Goal: Task Accomplishment & Management: Complete application form

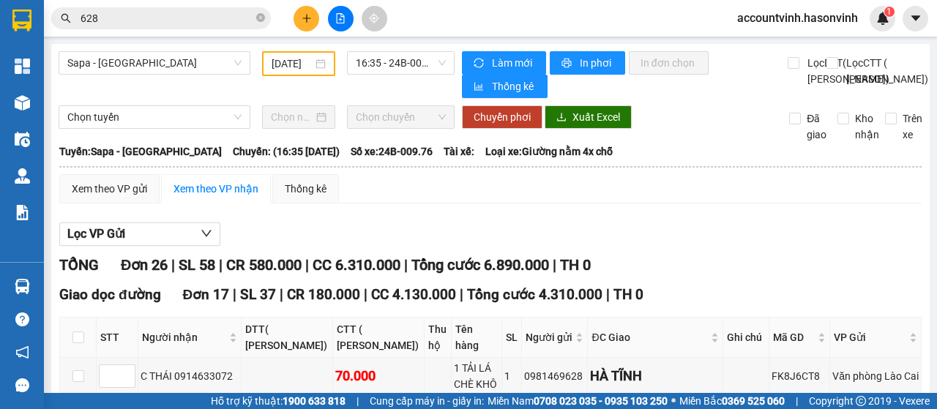
click at [307, 18] on icon "plus" at bounding box center [307, 18] width 10 height 10
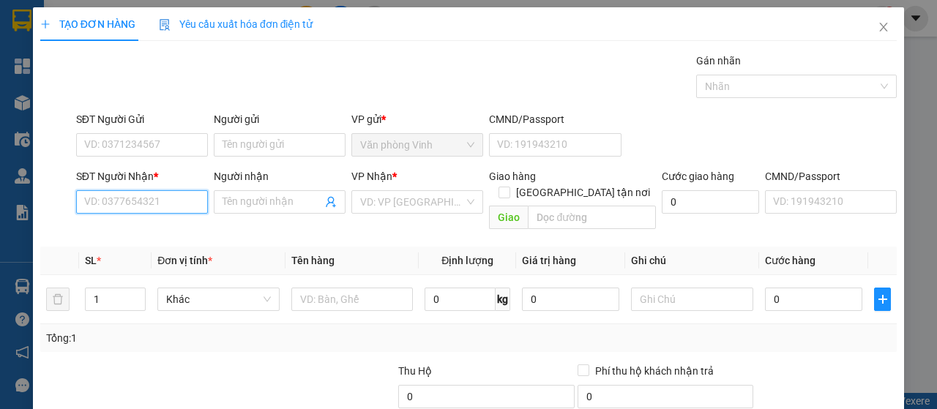
click at [143, 190] on input "SĐT Người Nhận *" at bounding box center [142, 201] width 132 height 23
click at [137, 206] on input "SĐT Người Nhận *" at bounding box center [142, 201] width 132 height 23
type input "0832420776"
click at [411, 201] on input "search" at bounding box center [412, 202] width 104 height 22
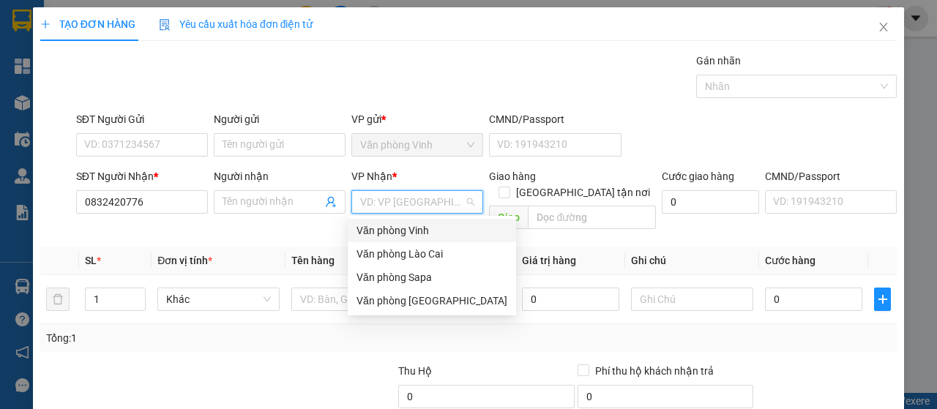
click at [425, 231] on div "Văn phòng Vinh" at bounding box center [432, 231] width 151 height 16
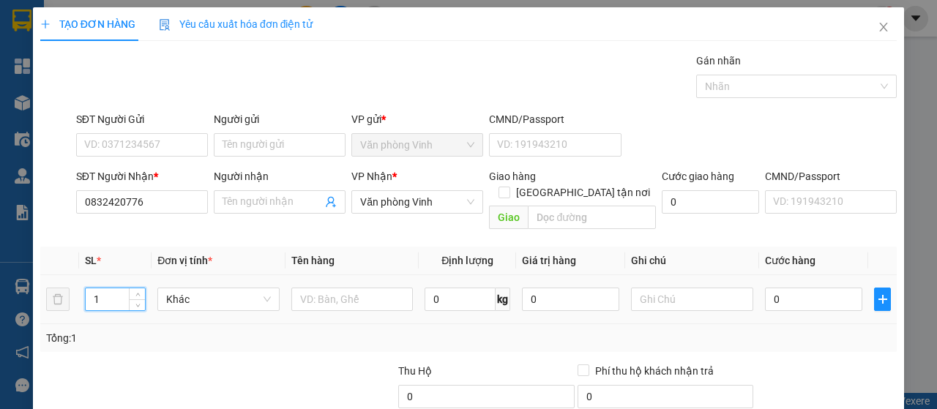
click at [107, 288] on input "1" at bounding box center [116, 299] width 60 height 22
type input "2"
click at [344, 288] on input "text" at bounding box center [352, 299] width 122 height 23
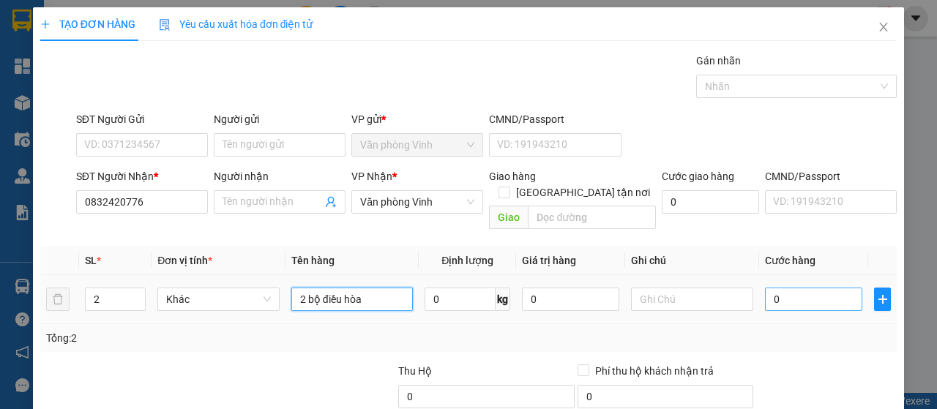
type input "2 bộ điều hòa"
click at [770, 288] on input "0" at bounding box center [813, 299] width 97 height 23
type input "6"
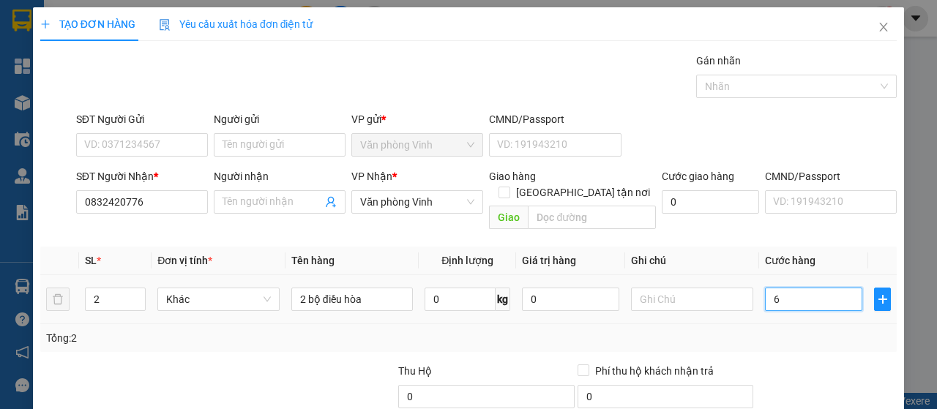
type input "60"
type input "600"
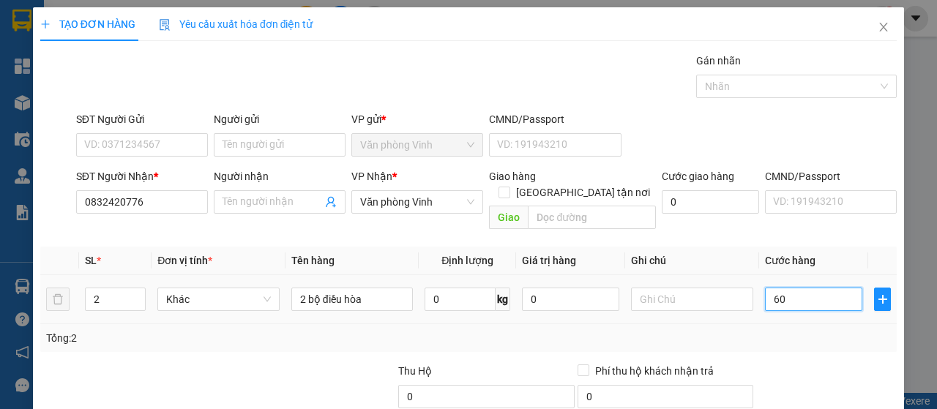
type input "600"
type input "6.000"
type input "60.000"
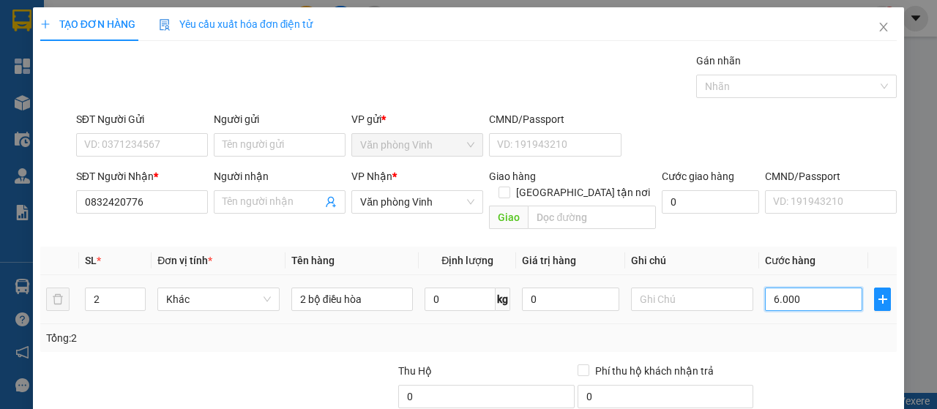
type input "60.000"
type input "600.000"
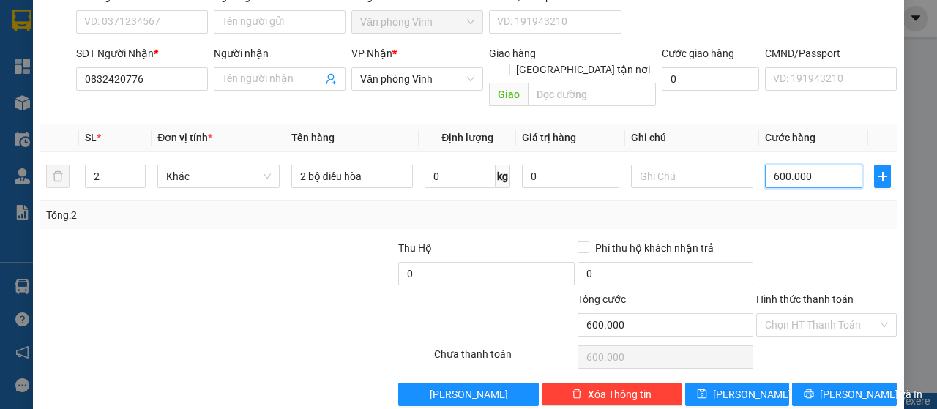
scroll to position [130, 0]
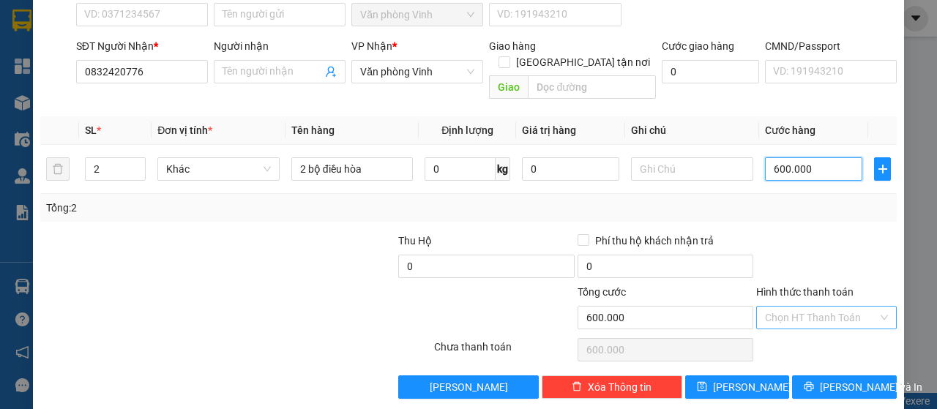
type input "600.000"
click at [823, 307] on input "Hình thức thanh toán" at bounding box center [821, 318] width 113 height 22
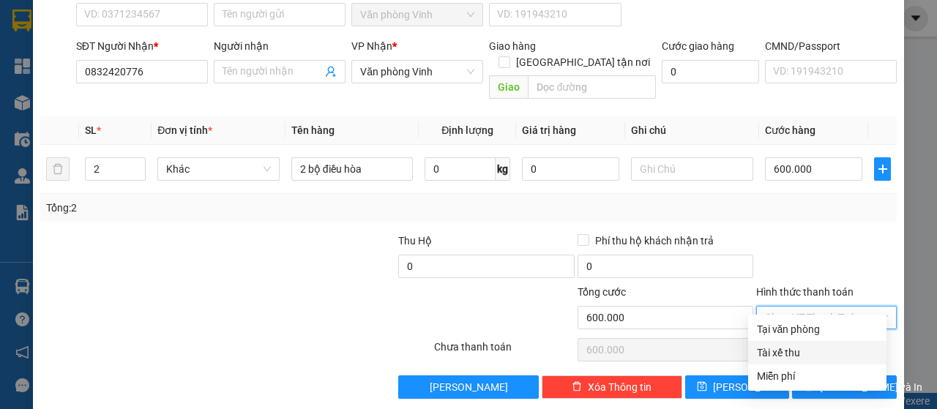
click at [234, 295] on div at bounding box center [164, 309] width 251 height 51
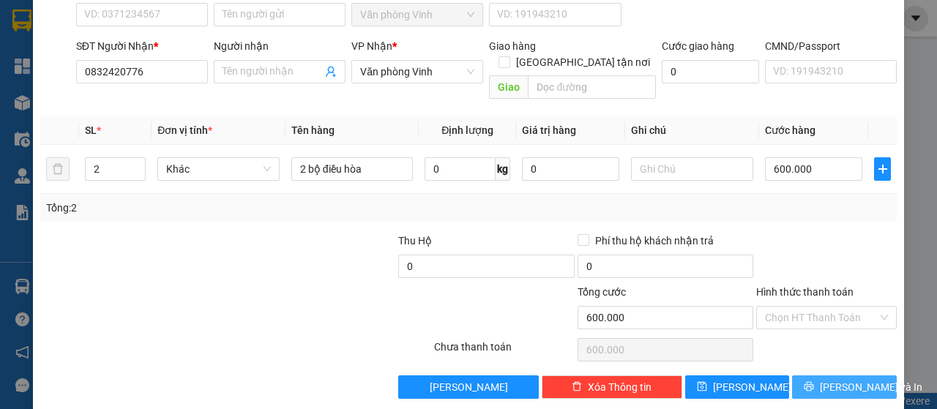
click at [860, 379] on span "[PERSON_NAME] và In" at bounding box center [871, 387] width 102 height 16
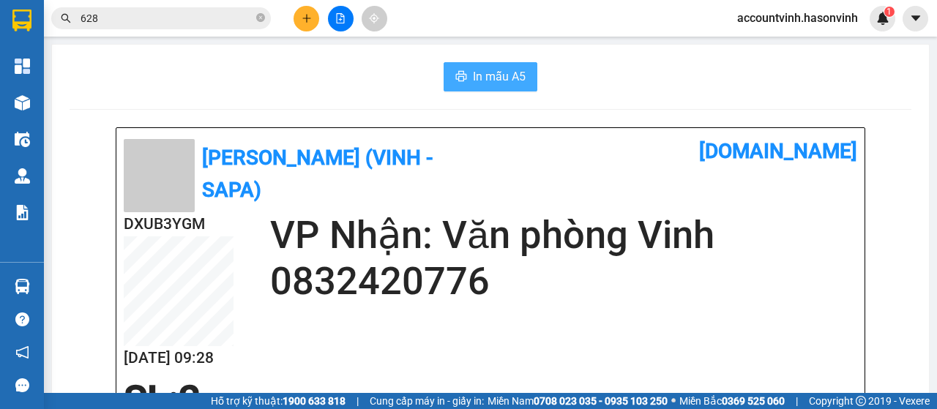
click at [479, 76] on span "In mẫu A5" at bounding box center [499, 76] width 53 height 18
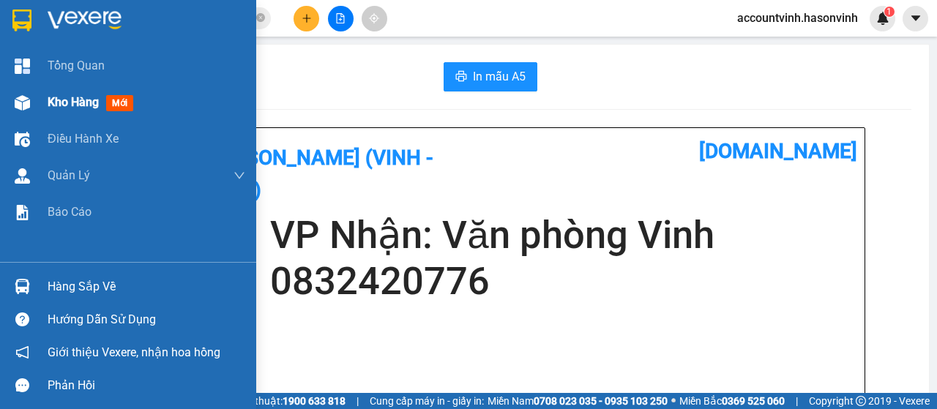
click at [19, 102] on img at bounding box center [22, 102] width 15 height 15
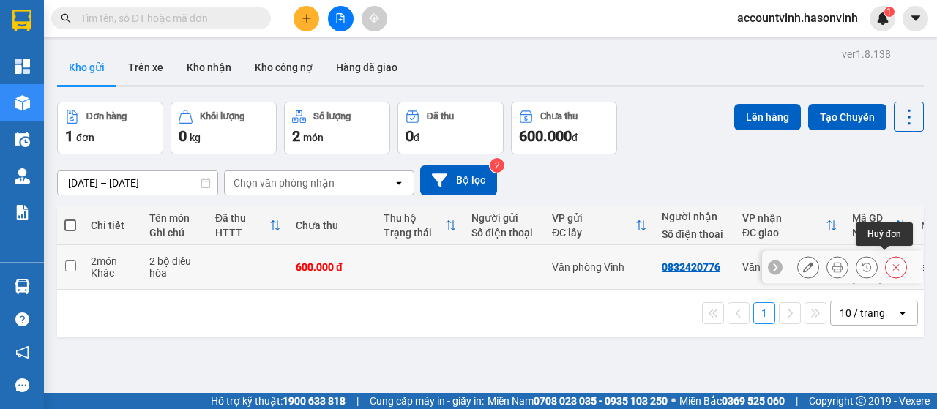
click at [893, 264] on icon at bounding box center [896, 267] width 7 height 7
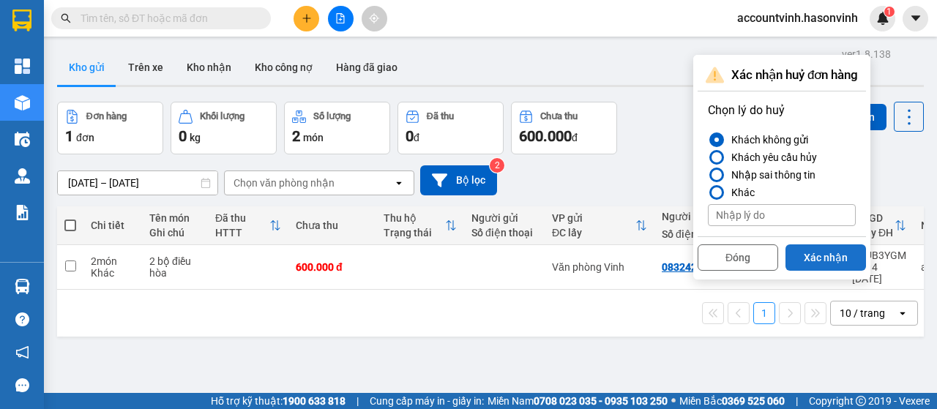
click at [821, 257] on button "Xác nhận" at bounding box center [826, 258] width 81 height 26
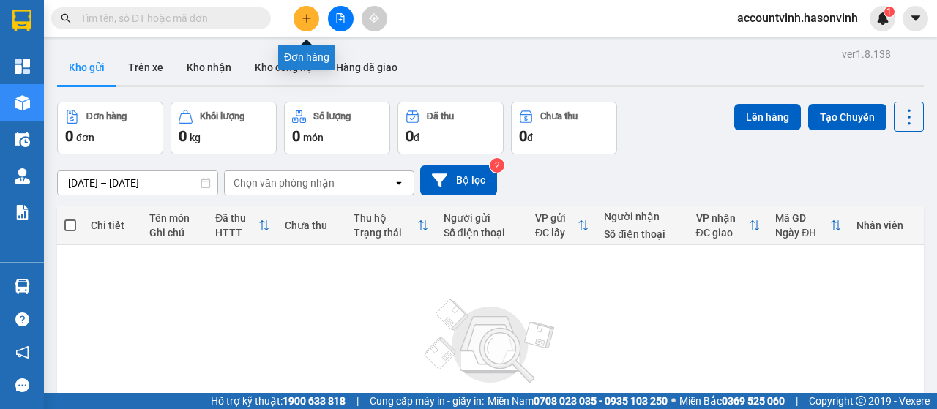
click at [303, 17] on icon "plus" at bounding box center [307, 18] width 10 height 10
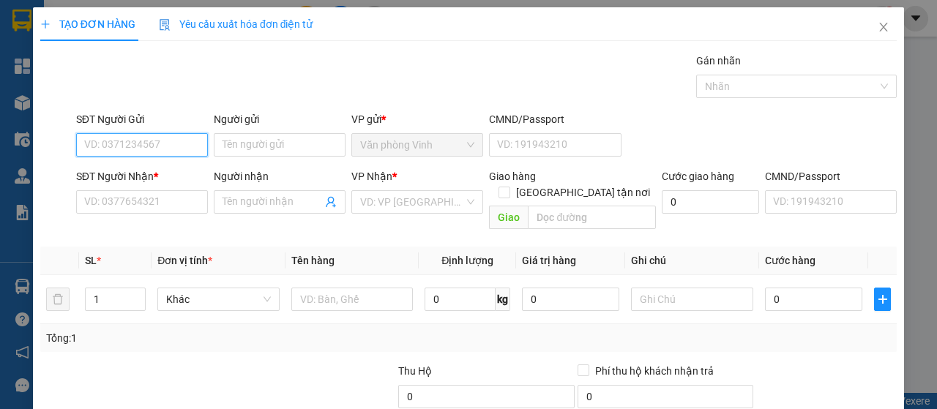
click at [163, 144] on input "SĐT Người Gửi" at bounding box center [142, 144] width 132 height 23
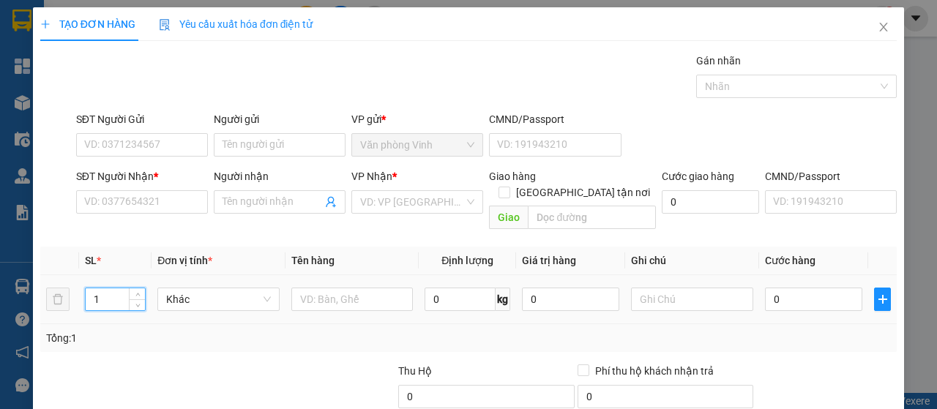
click at [97, 288] on input "1" at bounding box center [116, 299] width 60 height 22
type input "12"
click at [153, 143] on input "SĐT Người Gửi" at bounding box center [142, 144] width 132 height 23
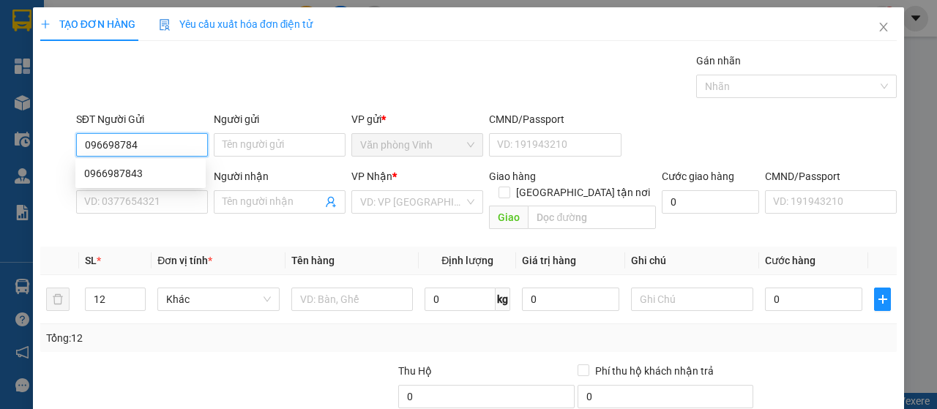
type input "0966987843"
click at [141, 175] on div "0966987843" at bounding box center [140, 173] width 113 height 16
type input "0912364994"
type input "29.000.000"
type input "100.000"
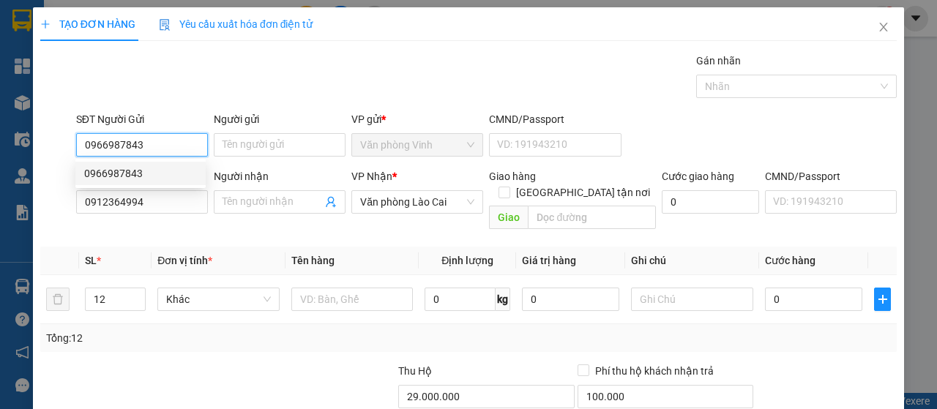
type input "1.200.000"
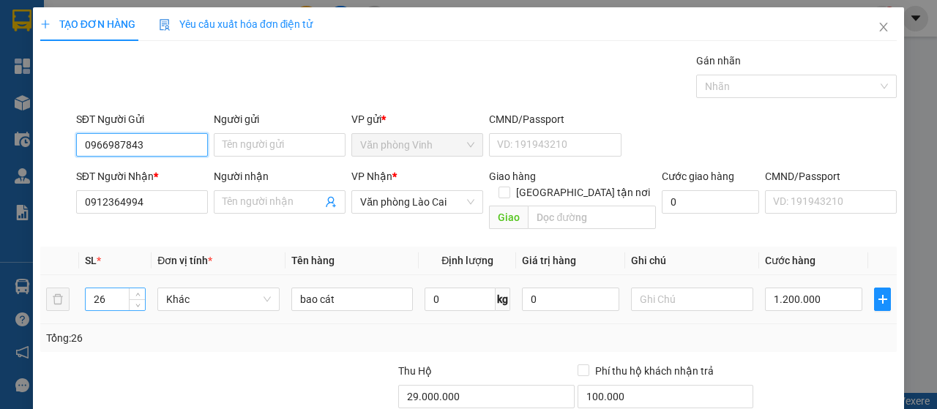
type input "0966987843"
click at [109, 288] on input "26" at bounding box center [116, 299] width 60 height 22
type input "2"
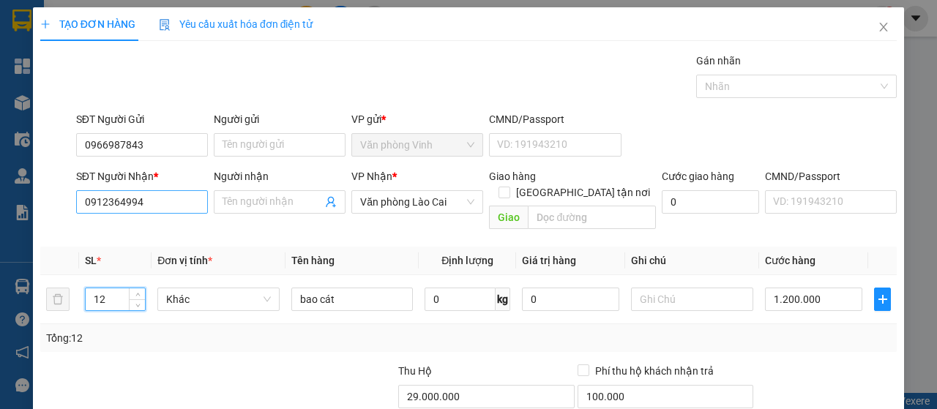
type input "12"
click at [145, 202] on input "0912364994" at bounding box center [142, 201] width 132 height 23
type input "0"
type input "0584355555"
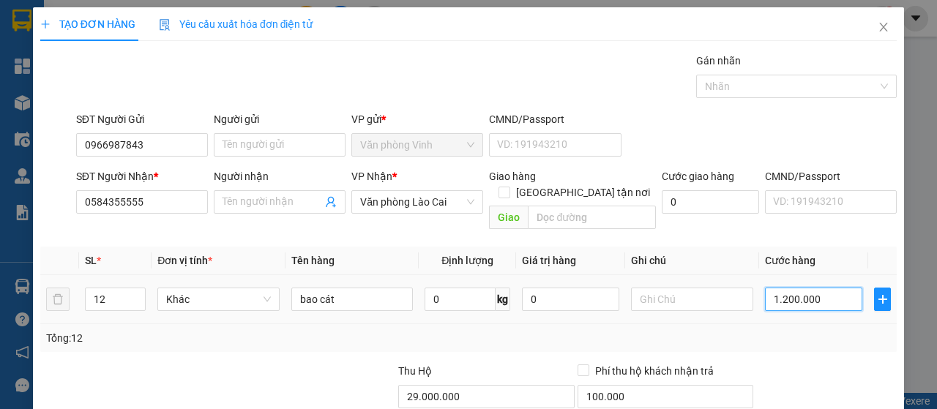
click at [823, 288] on input "1.200.000" at bounding box center [813, 299] width 97 height 23
type input "0"
click at [765, 288] on input "0" at bounding box center [813, 299] width 97 height 23
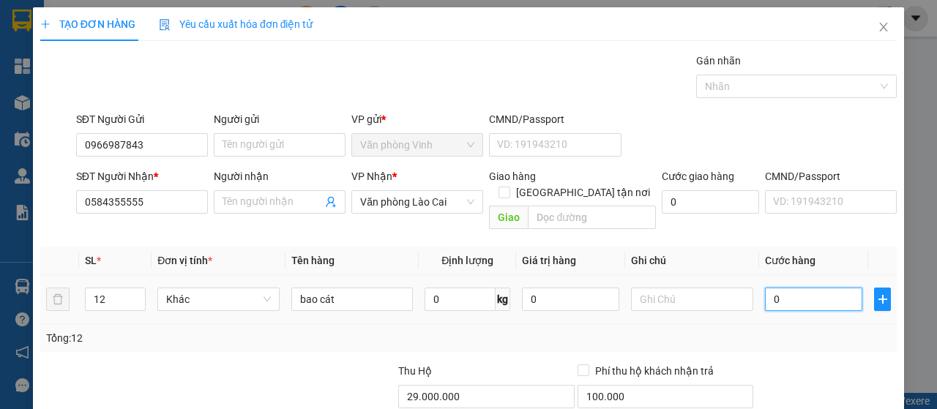
type input "60"
type input "600"
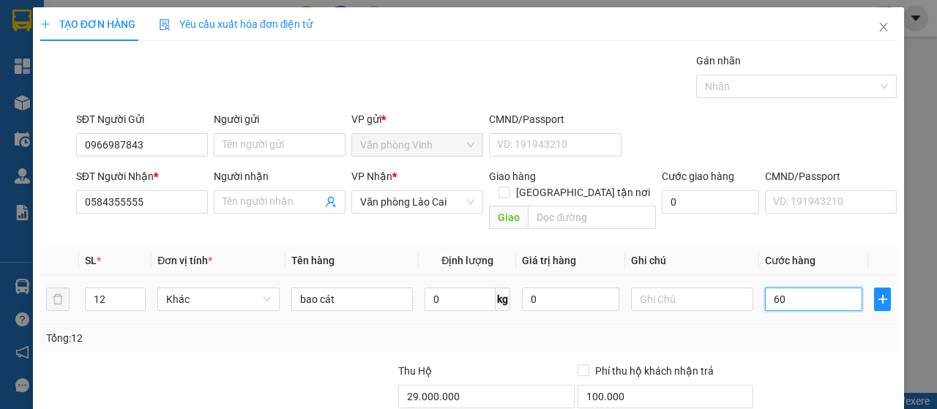
type input "600"
type input "6.000"
type input "60.000"
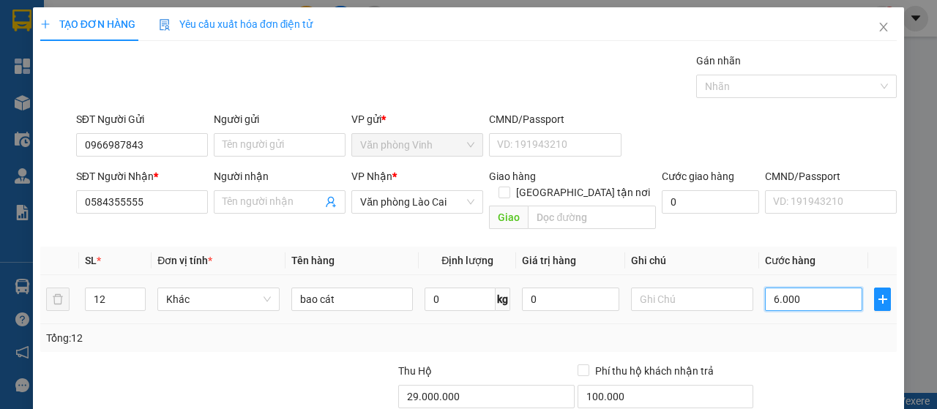
type input "60.000"
type input "600.000"
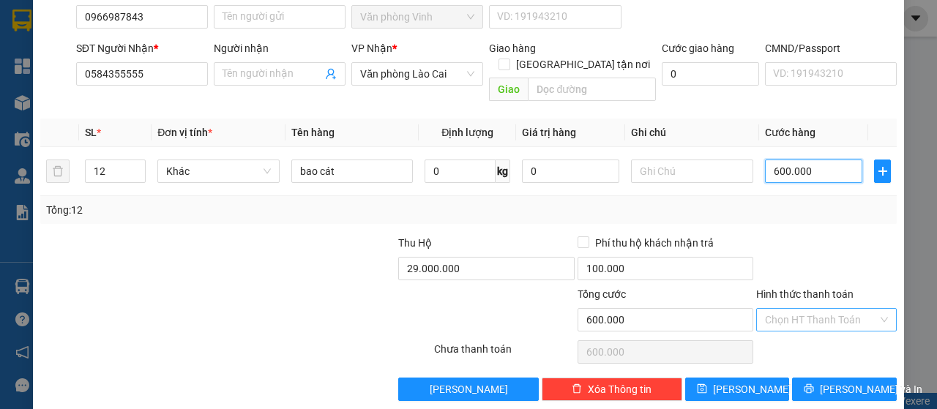
scroll to position [130, 0]
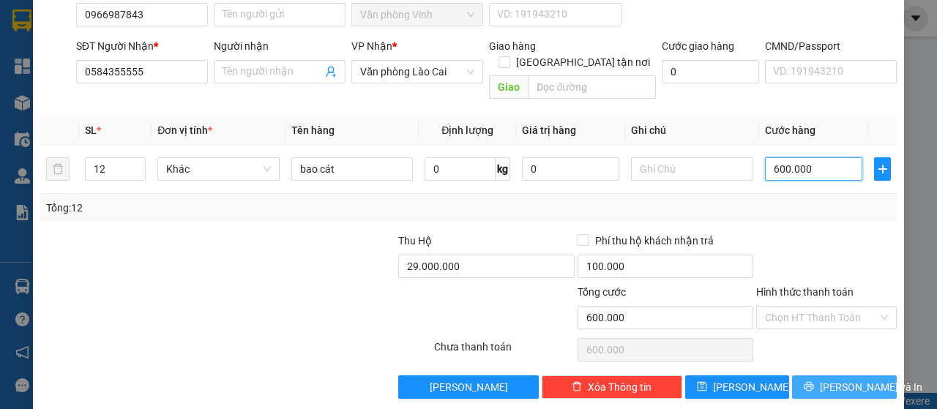
type input "600.000"
click at [827, 379] on span "[PERSON_NAME] và In" at bounding box center [871, 387] width 102 height 16
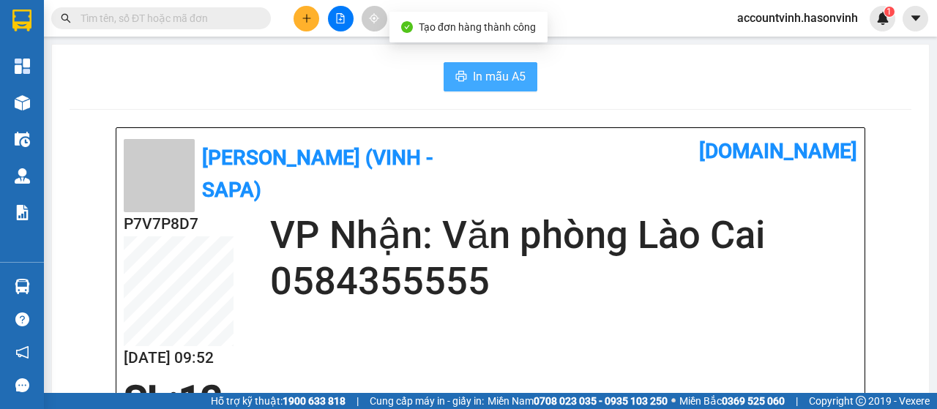
click at [483, 70] on span "In mẫu A5" at bounding box center [499, 76] width 53 height 18
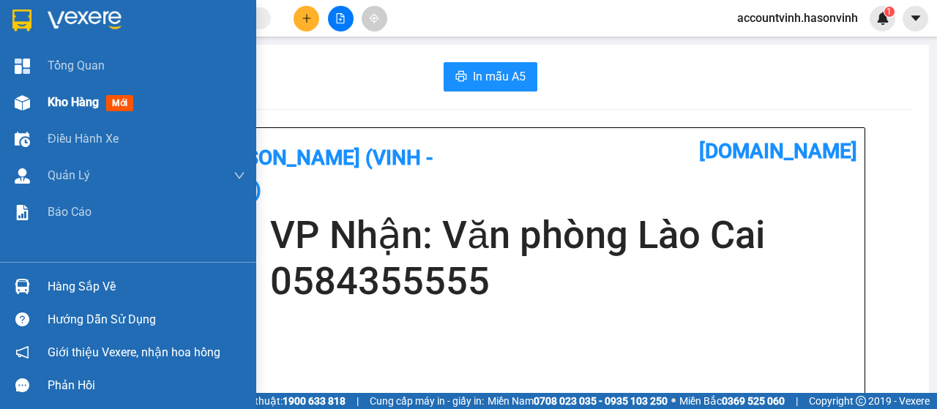
click at [25, 101] on img at bounding box center [22, 102] width 15 height 15
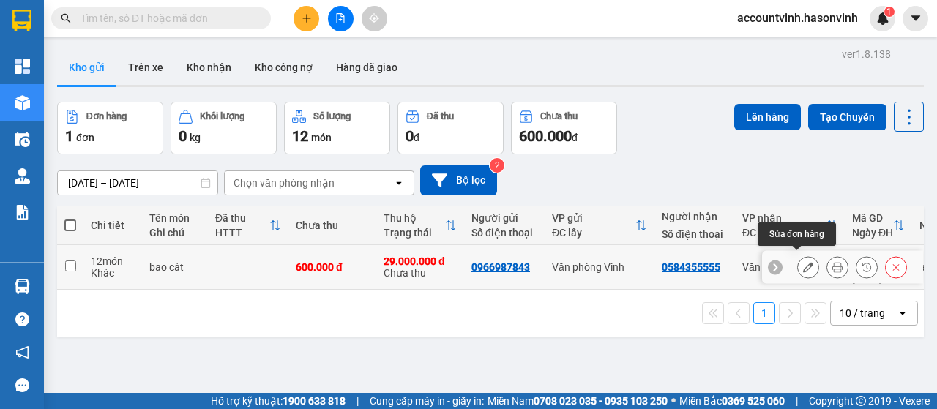
click at [803, 264] on icon at bounding box center [808, 267] width 10 height 10
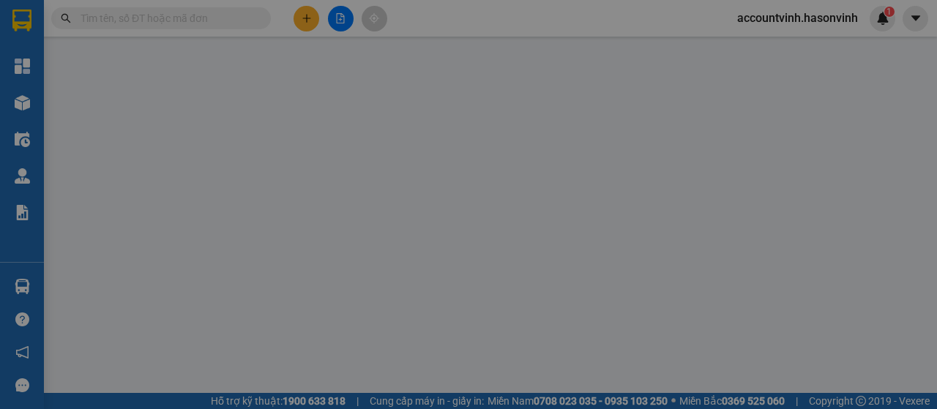
type input "0966987843"
type input "0584355555"
type input "29.000.000"
type input "100.000"
type input "600.000"
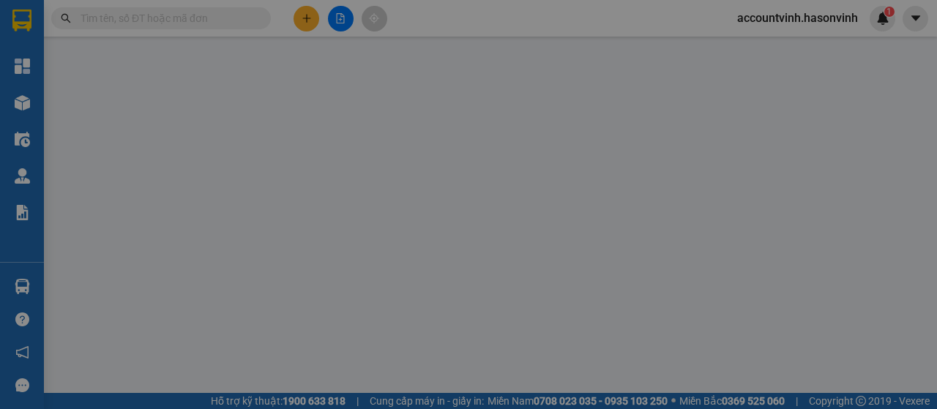
type input "600.000"
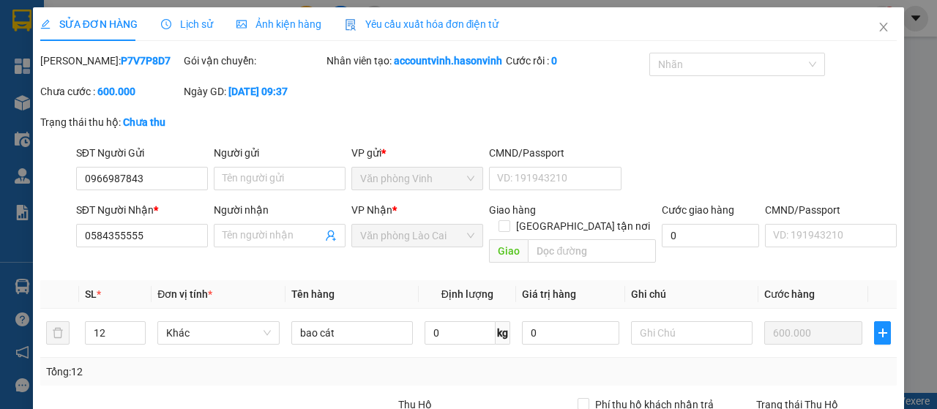
drag, startPoint x: 152, startPoint y: 64, endPoint x: 78, endPoint y: 58, distance: 74.2
click at [78, 202] on div "SĐT Người Nhận * 0584355555 0584355555" at bounding box center [142, 227] width 132 height 51
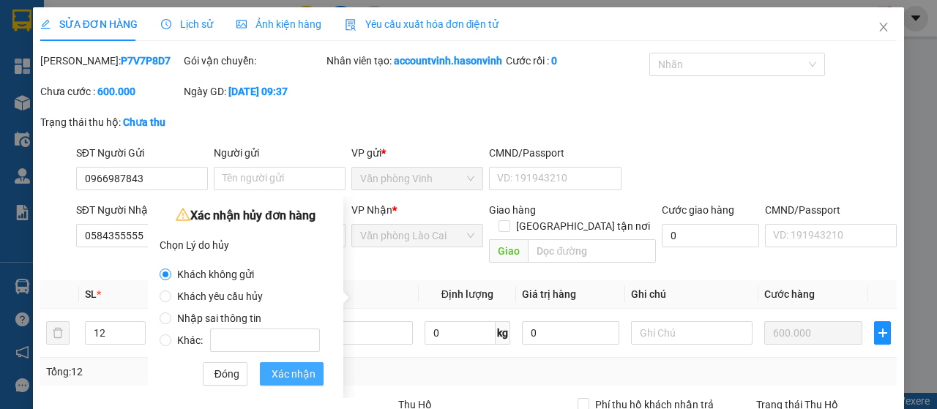
click at [288, 368] on span "Xác nhận" at bounding box center [294, 374] width 44 height 16
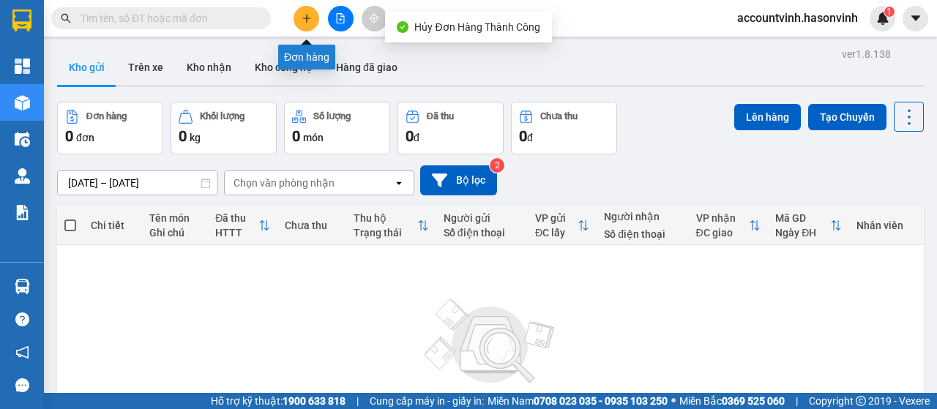
click at [307, 18] on icon "plus" at bounding box center [306, 18] width 8 height 1
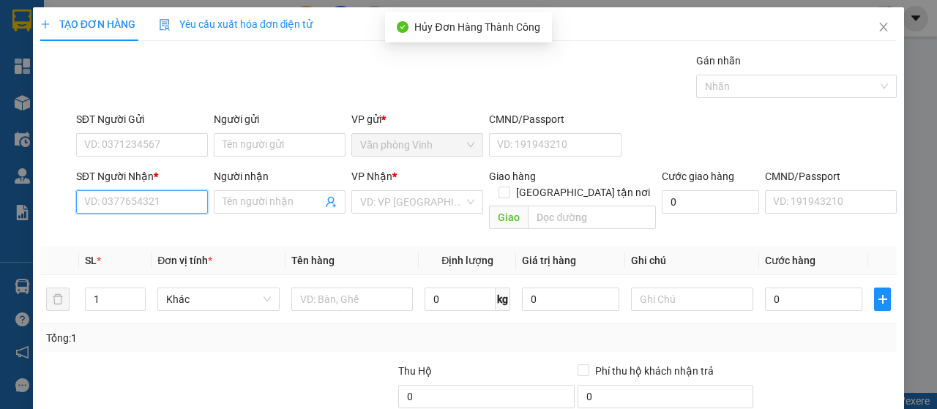
click at [137, 204] on input "SĐT Người Nhận *" at bounding box center [142, 201] width 132 height 23
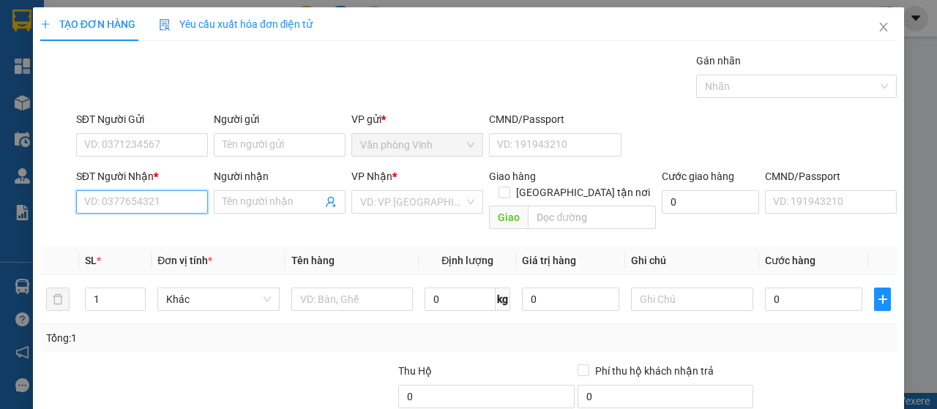
paste input "0584355555"
type input "0584355555"
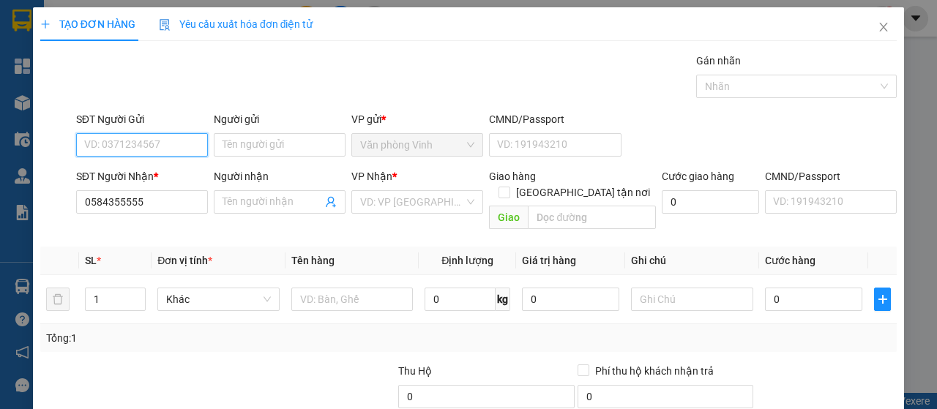
click at [177, 141] on input "SĐT Người Gửi" at bounding box center [142, 144] width 132 height 23
click at [152, 143] on input "SĐT Người Gửi" at bounding box center [142, 144] width 132 height 23
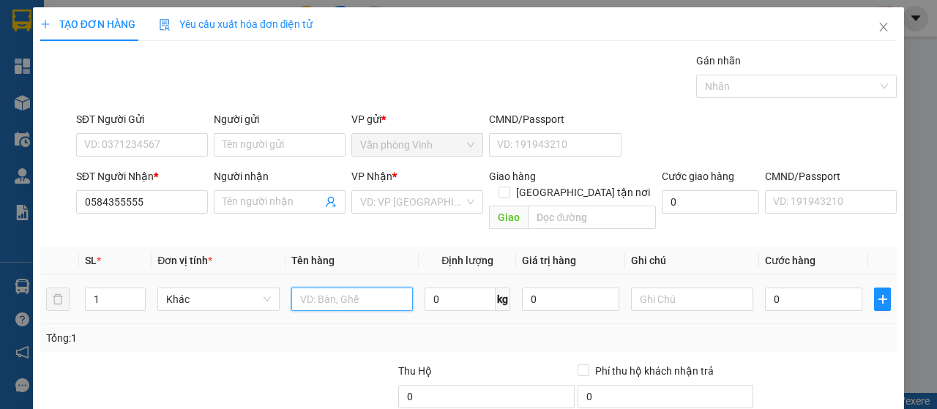
click at [327, 288] on input "text" at bounding box center [352, 299] width 122 height 23
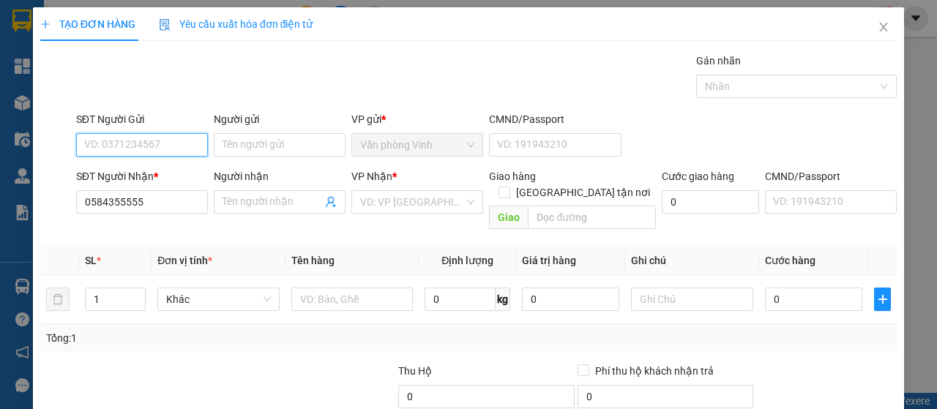
click at [131, 143] on input "SĐT Người Gửi" at bounding box center [142, 144] width 132 height 23
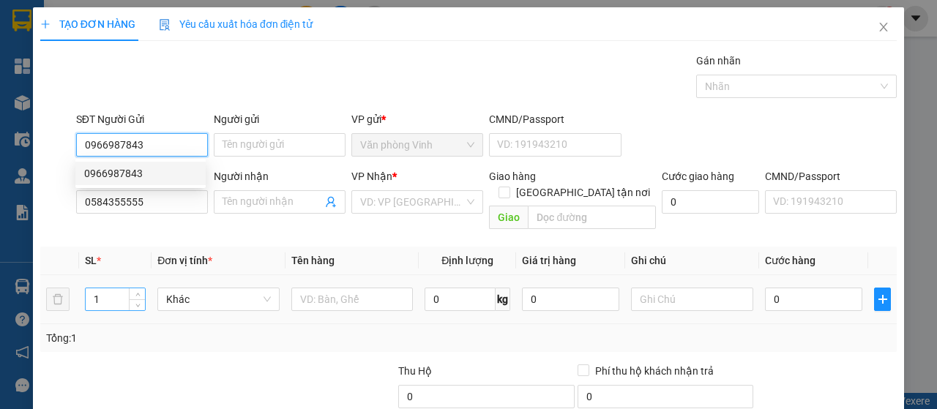
type input "0966987843"
click at [115, 288] on input "1" at bounding box center [116, 299] width 60 height 22
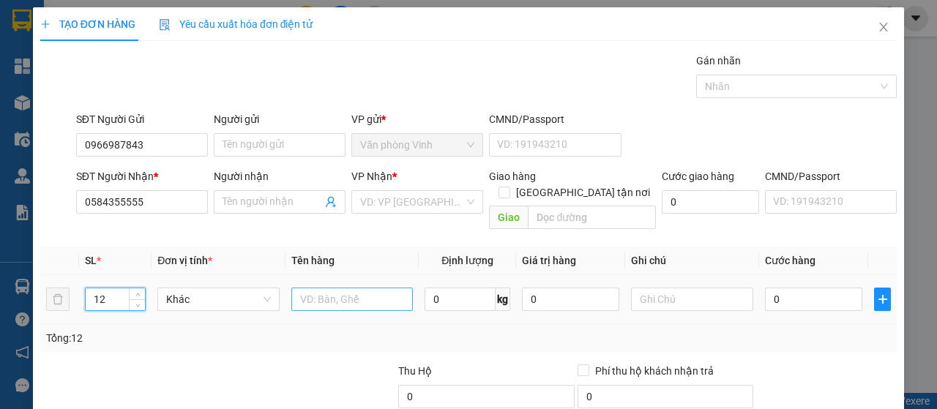
type input "12"
click at [310, 288] on input "text" at bounding box center [352, 299] width 122 height 23
type input "bao đá"
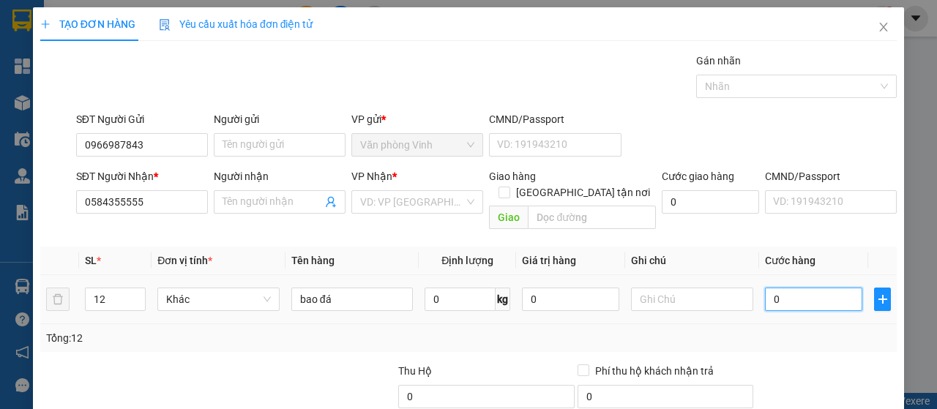
click at [765, 288] on input "0" at bounding box center [813, 299] width 97 height 23
type input "6"
type input "60"
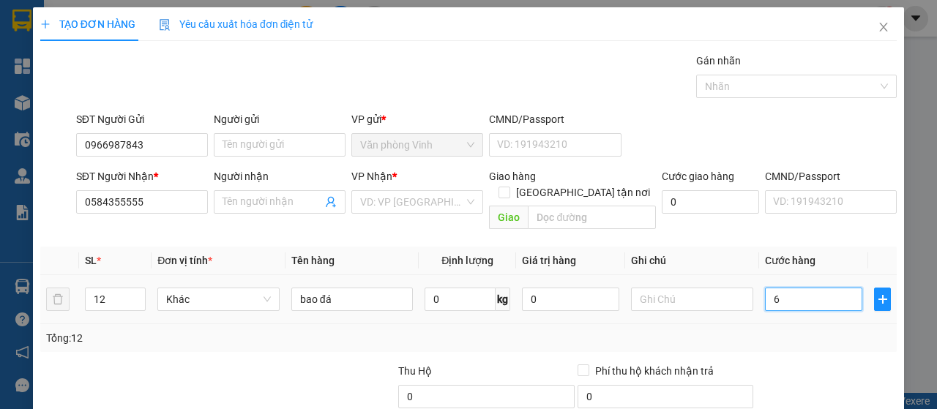
type input "60"
type input "600"
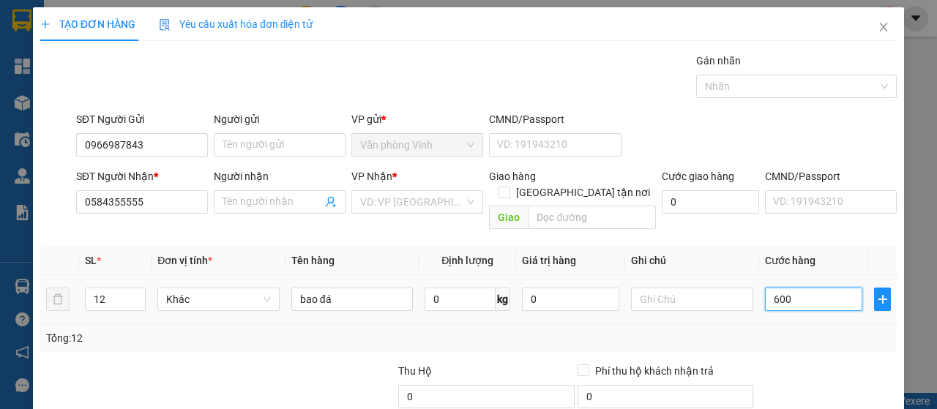
type input "6.000"
type input "60.000"
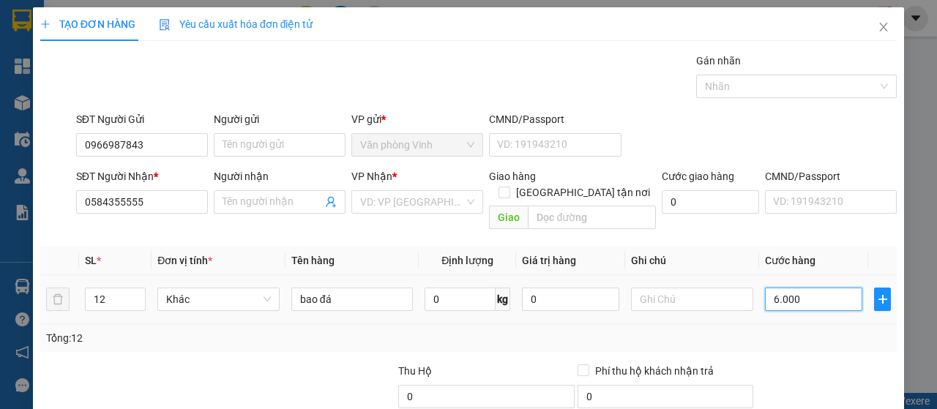
type input "60.000"
type input "600.000"
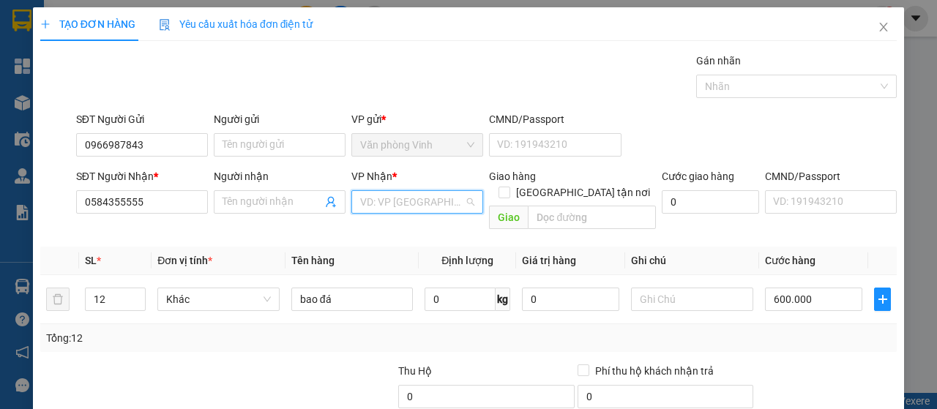
click at [385, 203] on input "search" at bounding box center [412, 202] width 104 height 22
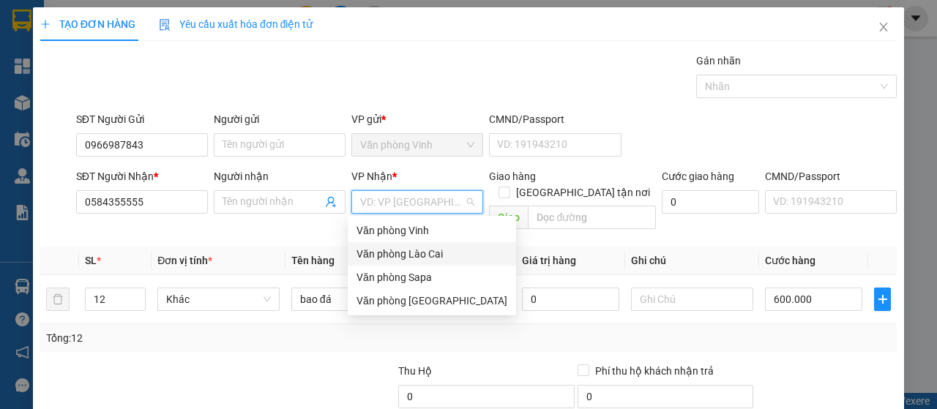
click at [409, 252] on div "Văn phòng Lào Cai" at bounding box center [432, 254] width 151 height 16
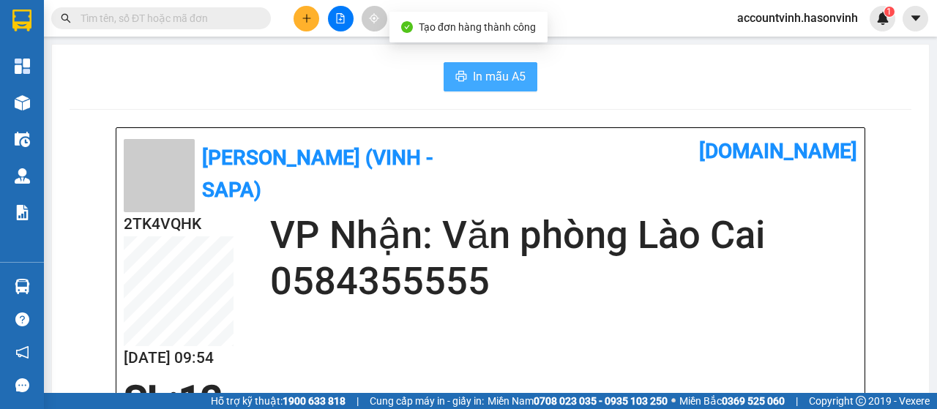
click at [504, 68] on span "In mẫu A5" at bounding box center [499, 76] width 53 height 18
click at [498, 72] on span "In mẫu A5" at bounding box center [499, 76] width 53 height 18
